Goal: Information Seeking & Learning: Find specific fact

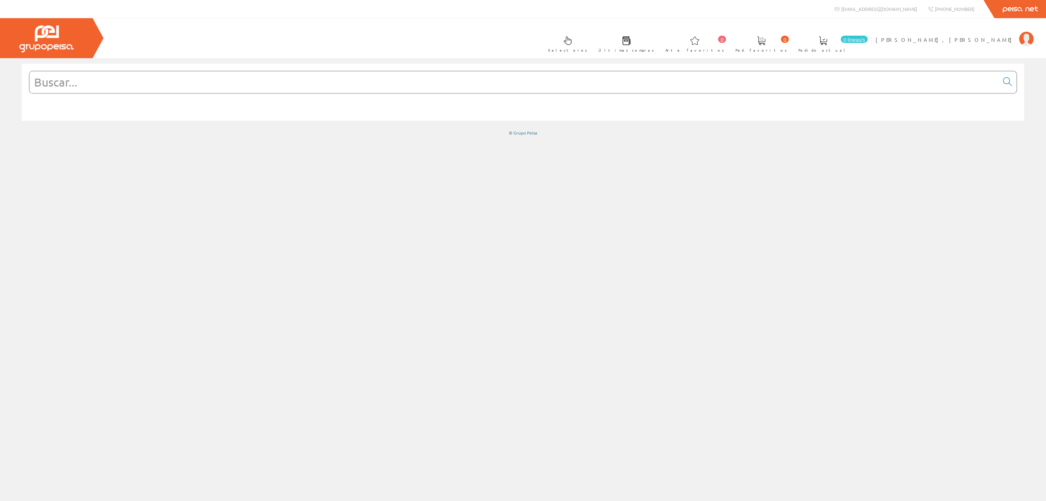
click at [64, 86] on input "text" at bounding box center [513, 82] width 969 height 22
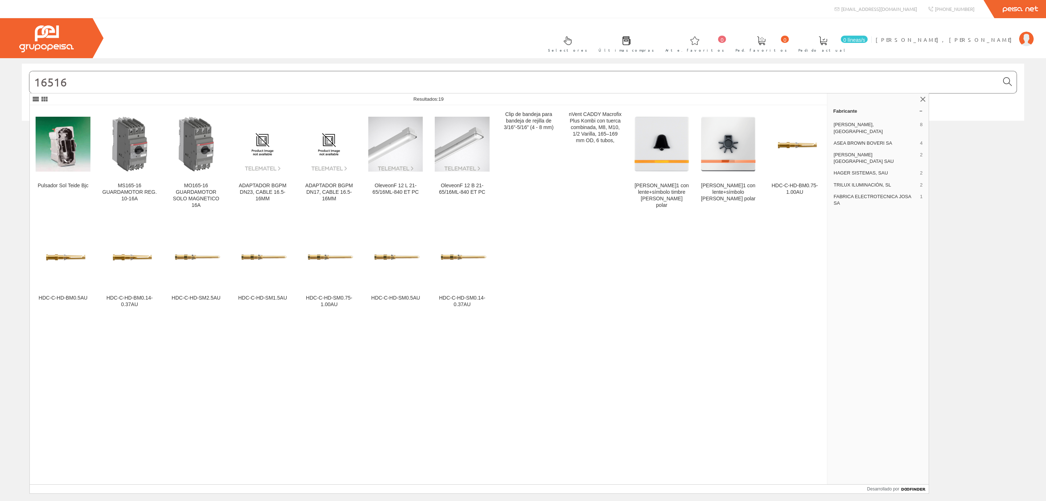
type input "16516"
click at [1004, 79] on icon at bounding box center [1007, 81] width 9 height 5
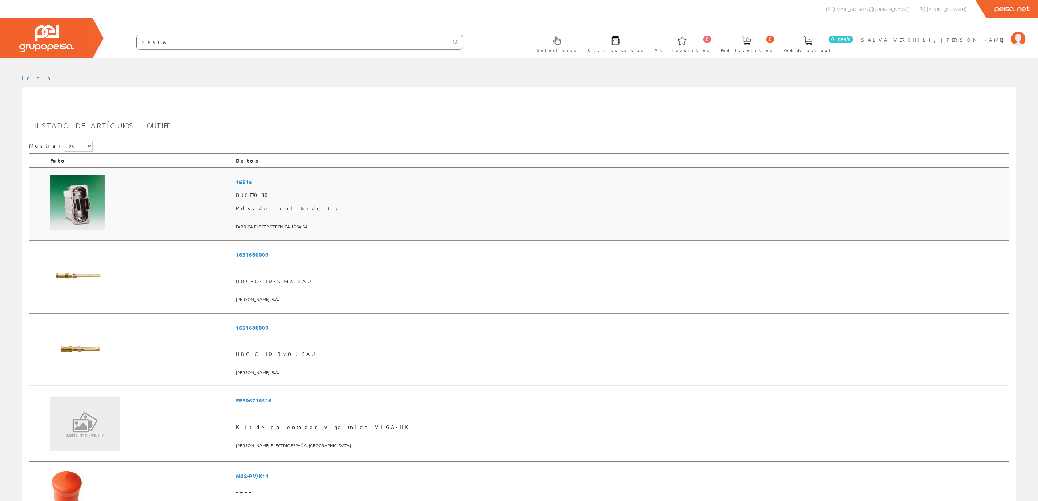
click at [351, 175] on span "16516" at bounding box center [621, 181] width 770 height 13
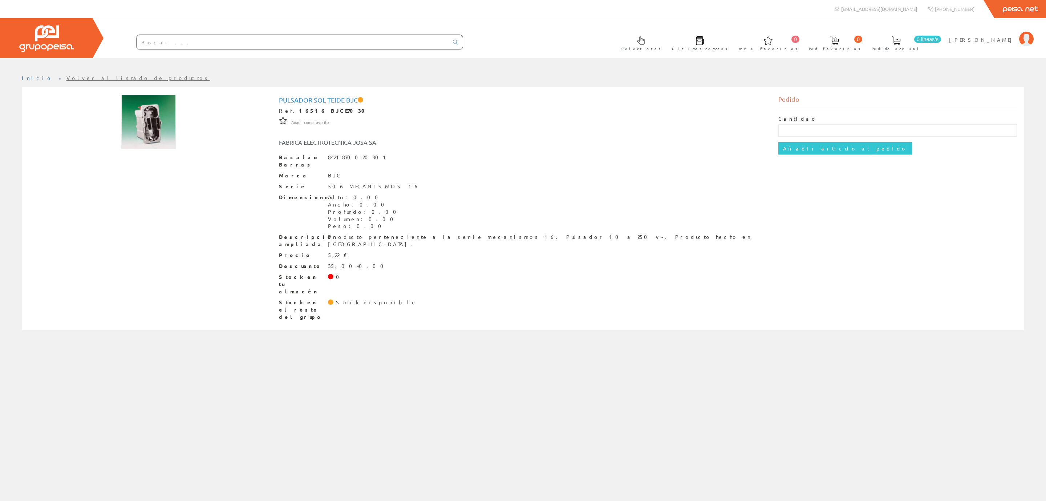
click at [165, 44] on input "text" at bounding box center [293, 42] width 312 height 15
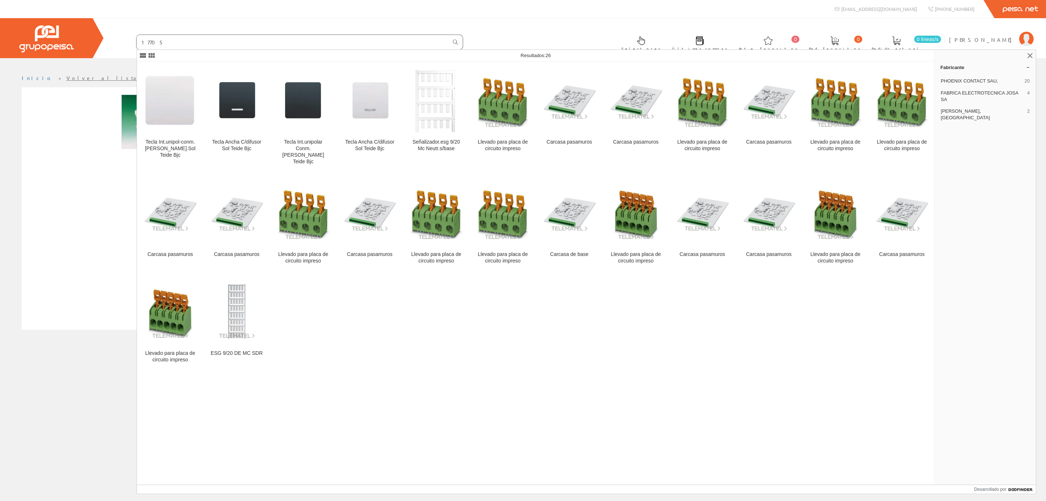
type input "17705"
click at [457, 40] on icon at bounding box center [455, 42] width 5 height 5
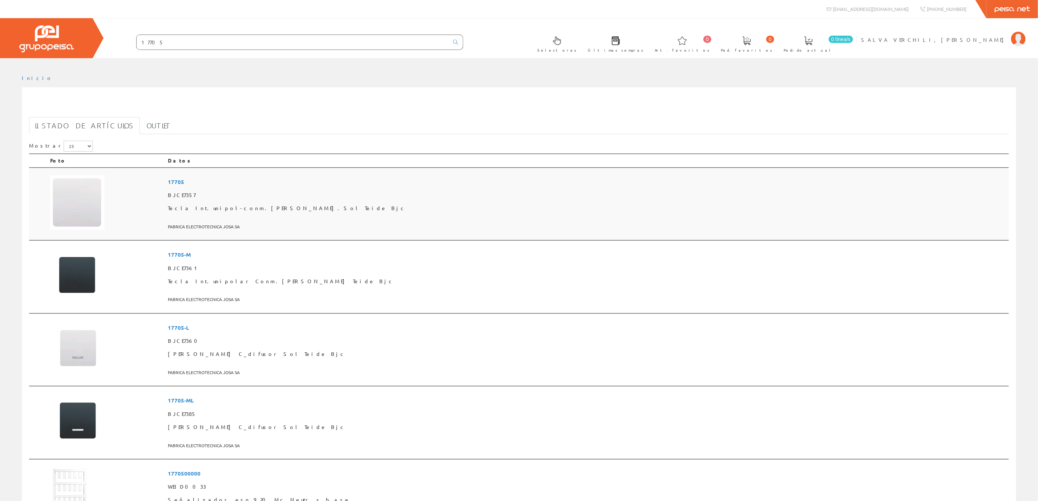
click at [269, 190] on span "BJCE7357" at bounding box center [587, 195] width 838 height 13
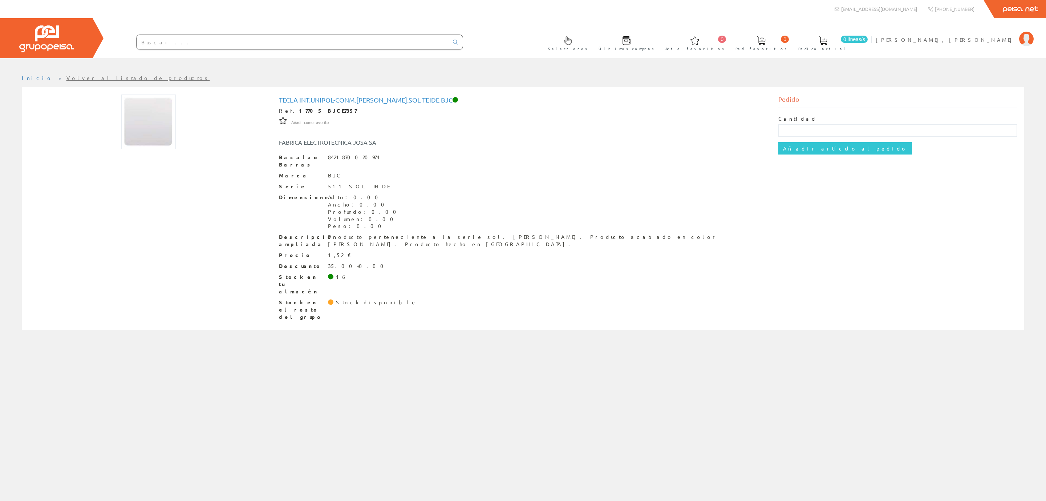
click at [198, 37] on input "text" at bounding box center [293, 42] width 312 height 15
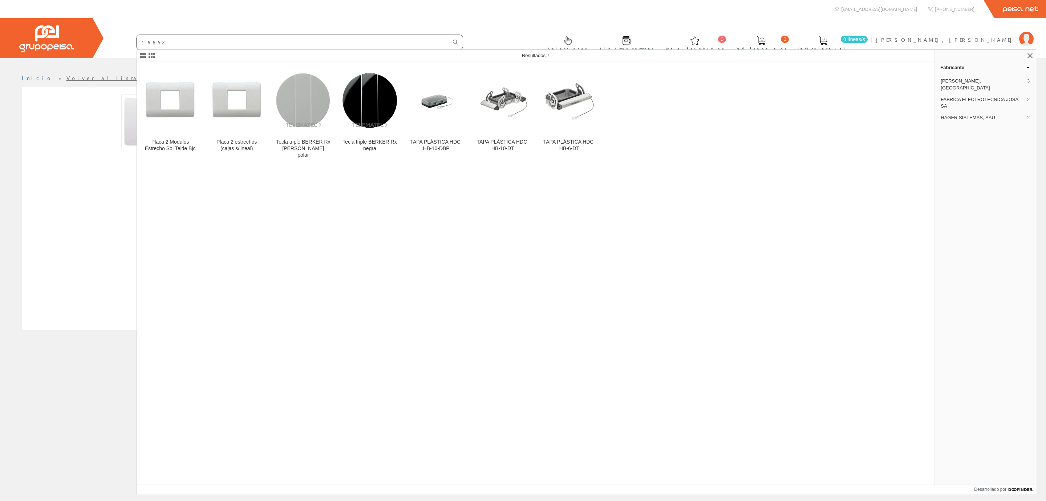
type input "16652"
click at [455, 44] on icon at bounding box center [455, 42] width 5 height 5
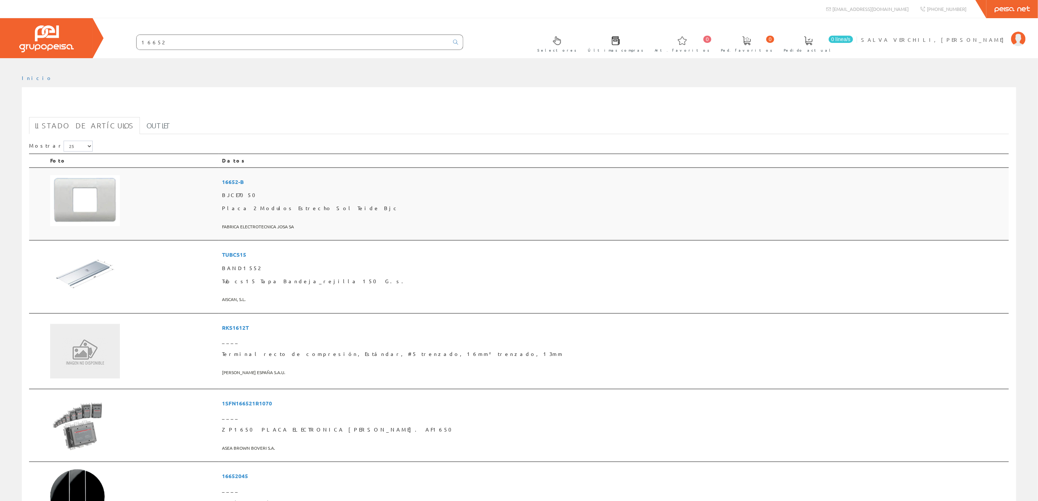
click at [355, 177] on span "16652-B" at bounding box center [614, 181] width 784 height 13
